Goal: Task Accomplishment & Management: Manage account settings

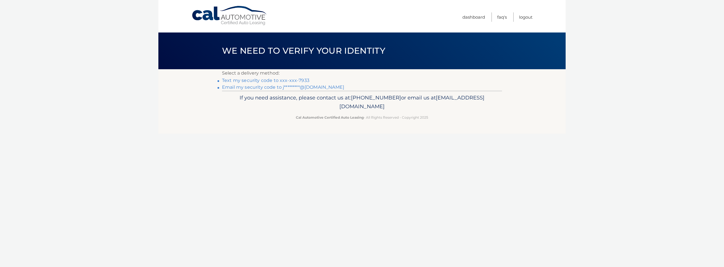
click at [299, 78] on link "Text my security code to xxx-xxx-7933" at bounding box center [265, 80] width 87 height 5
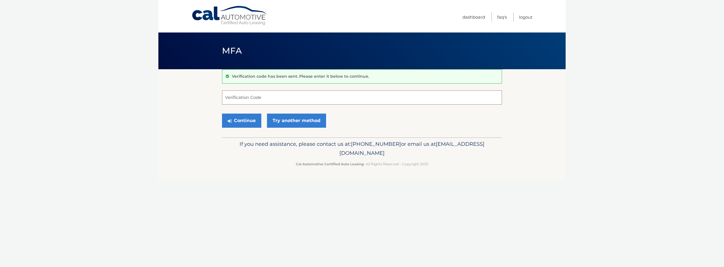
click at [298, 99] on input "Verification Code" at bounding box center [362, 98] width 280 height 14
type input "369276"
click at [238, 124] on button "Continue" at bounding box center [241, 121] width 39 height 14
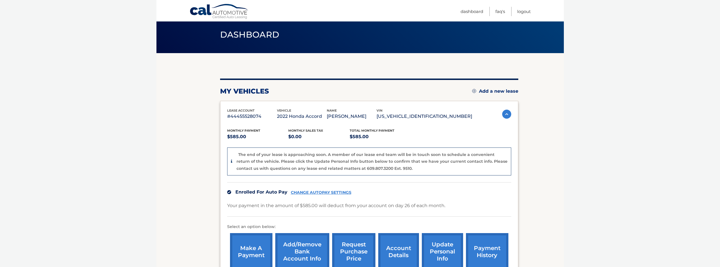
scroll to position [57, 0]
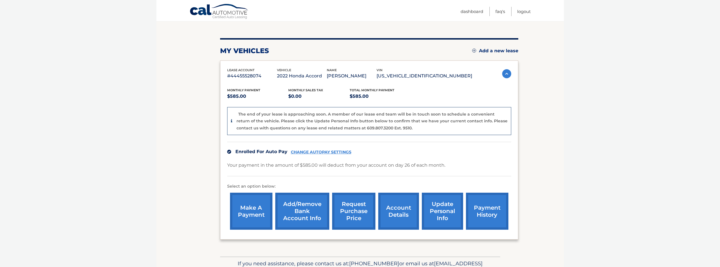
click at [388, 203] on link "account details" at bounding box center [398, 211] width 41 height 37
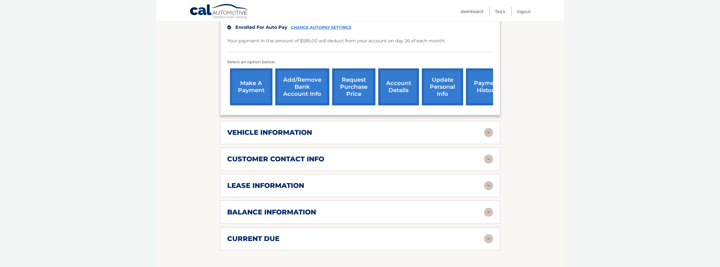
scroll to position [170, 0]
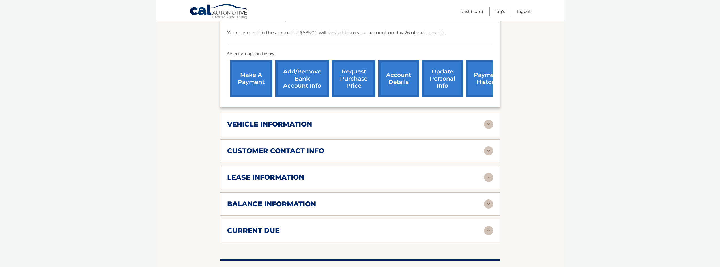
click at [493, 120] on img at bounding box center [488, 124] width 9 height 9
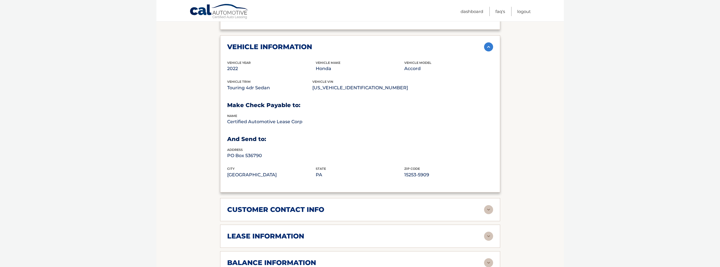
scroll to position [255, 0]
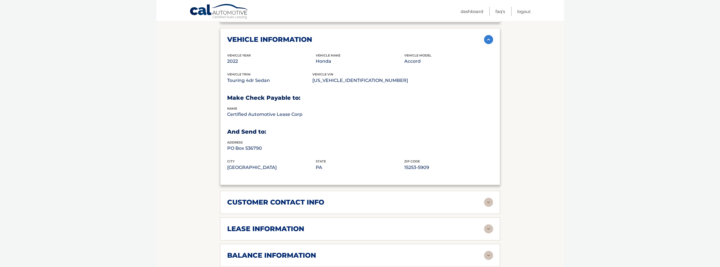
click at [489, 198] on img at bounding box center [488, 202] width 9 height 9
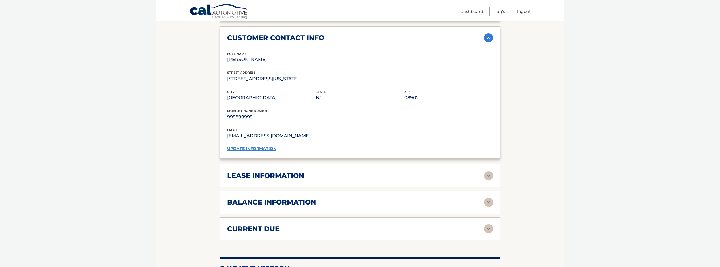
scroll to position [424, 0]
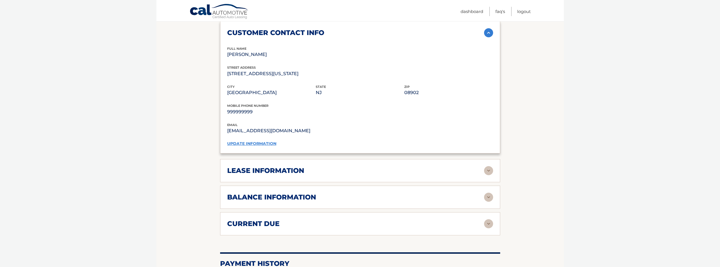
click at [490, 166] on img at bounding box center [488, 170] width 9 height 9
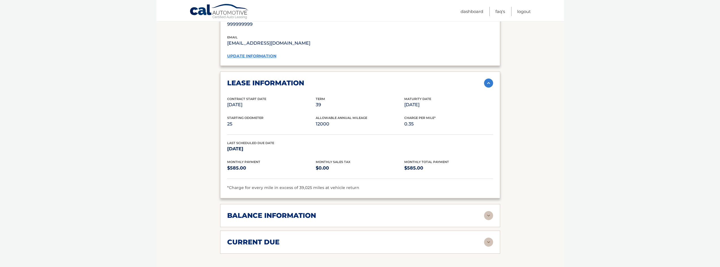
scroll to position [538, 0]
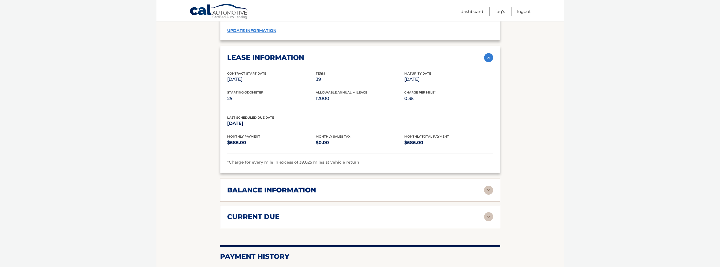
click at [490, 186] on img at bounding box center [488, 190] width 9 height 9
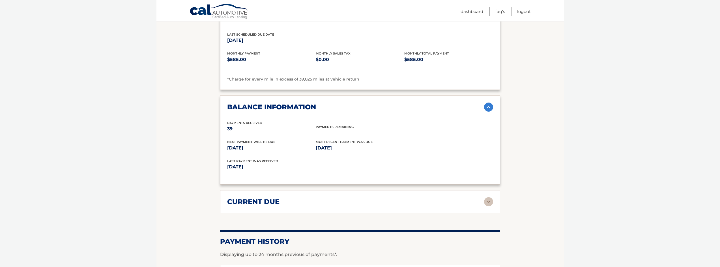
scroll to position [651, 0]
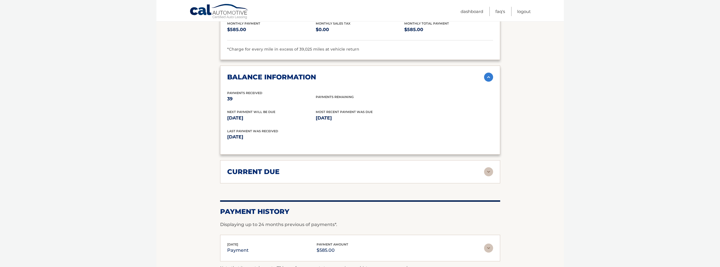
click at [488, 168] on img at bounding box center [488, 172] width 9 height 9
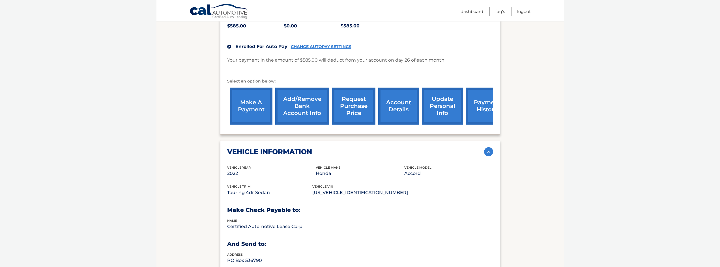
scroll to position [170, 0]
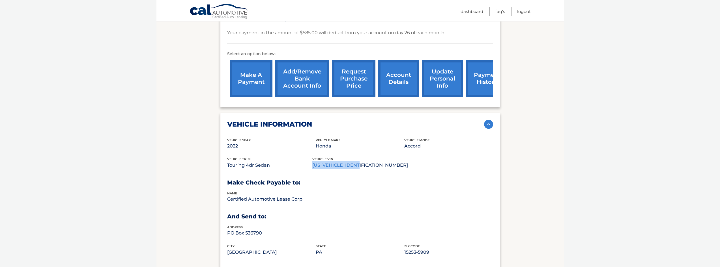
drag, startPoint x: 316, startPoint y: 158, endPoint x: 369, endPoint y: 156, distance: 53.0
click at [369, 162] on p "[US_VEHICLE_IDENTIFICATION_NUMBER]" at bounding box center [360, 166] width 96 height 8
copy p "[US_VEHICLE_IDENTIFICATION_NUMBER]"
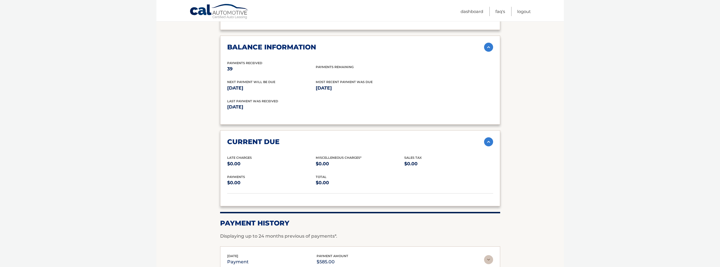
scroll to position [736, 0]
